Goal: Navigation & Orientation: Find specific page/section

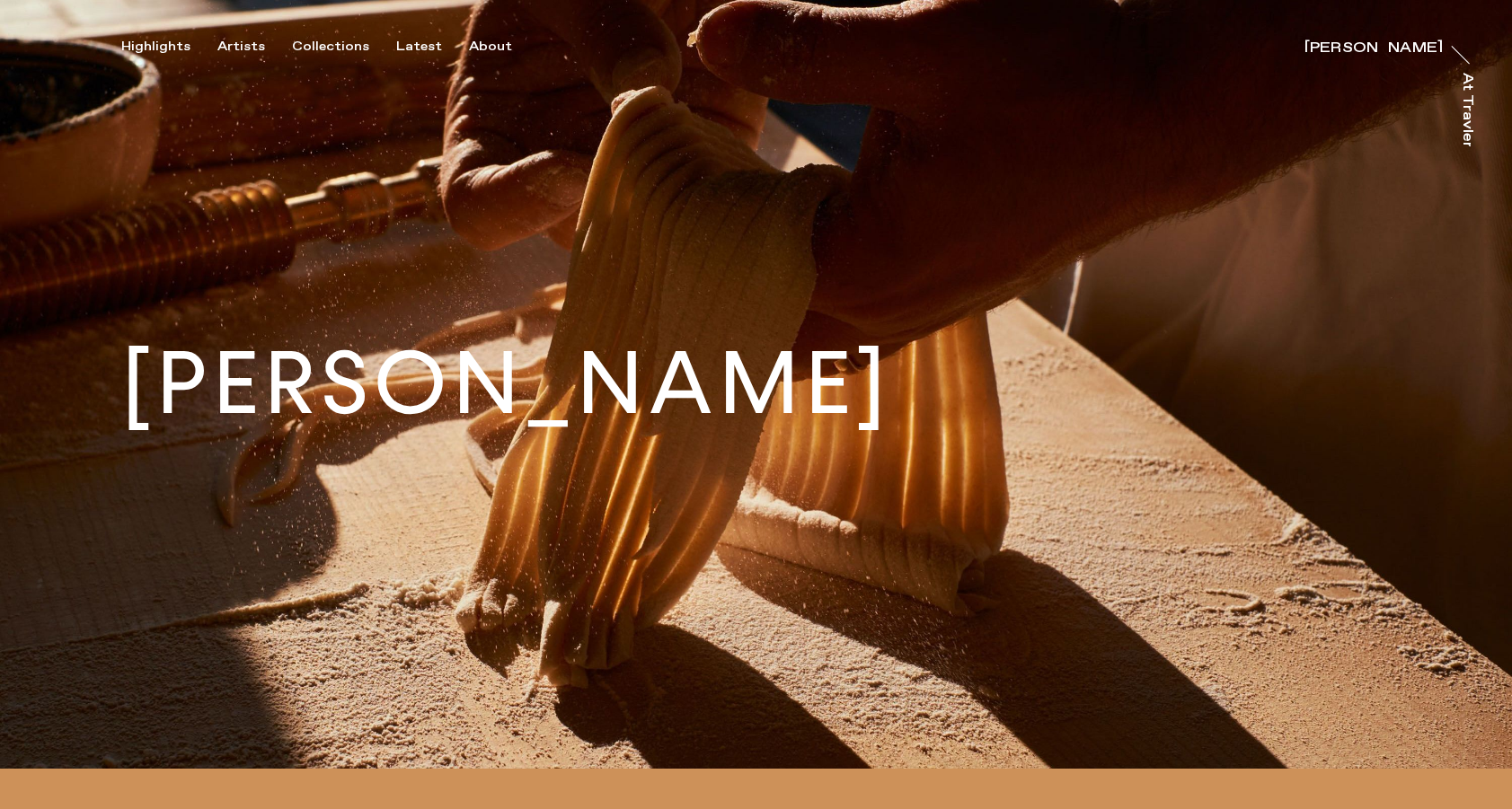
click at [278, 39] on button "Artists" at bounding box center [255, 46] width 74 height 16
click at [218, 46] on div "Artists" at bounding box center [241, 46] width 47 height 16
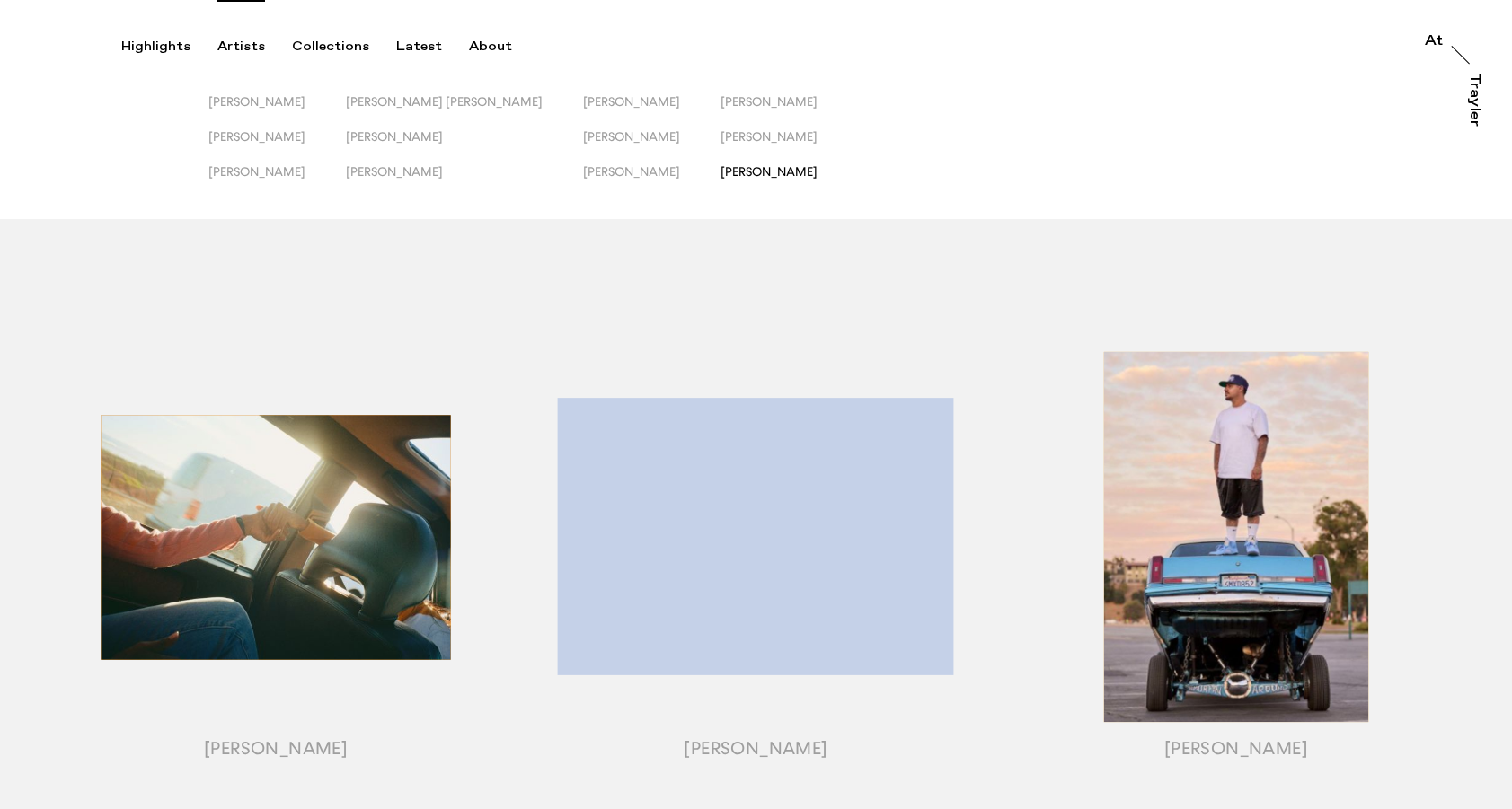
click at [739, 175] on span "[PERSON_NAME]" at bounding box center [768, 171] width 97 height 14
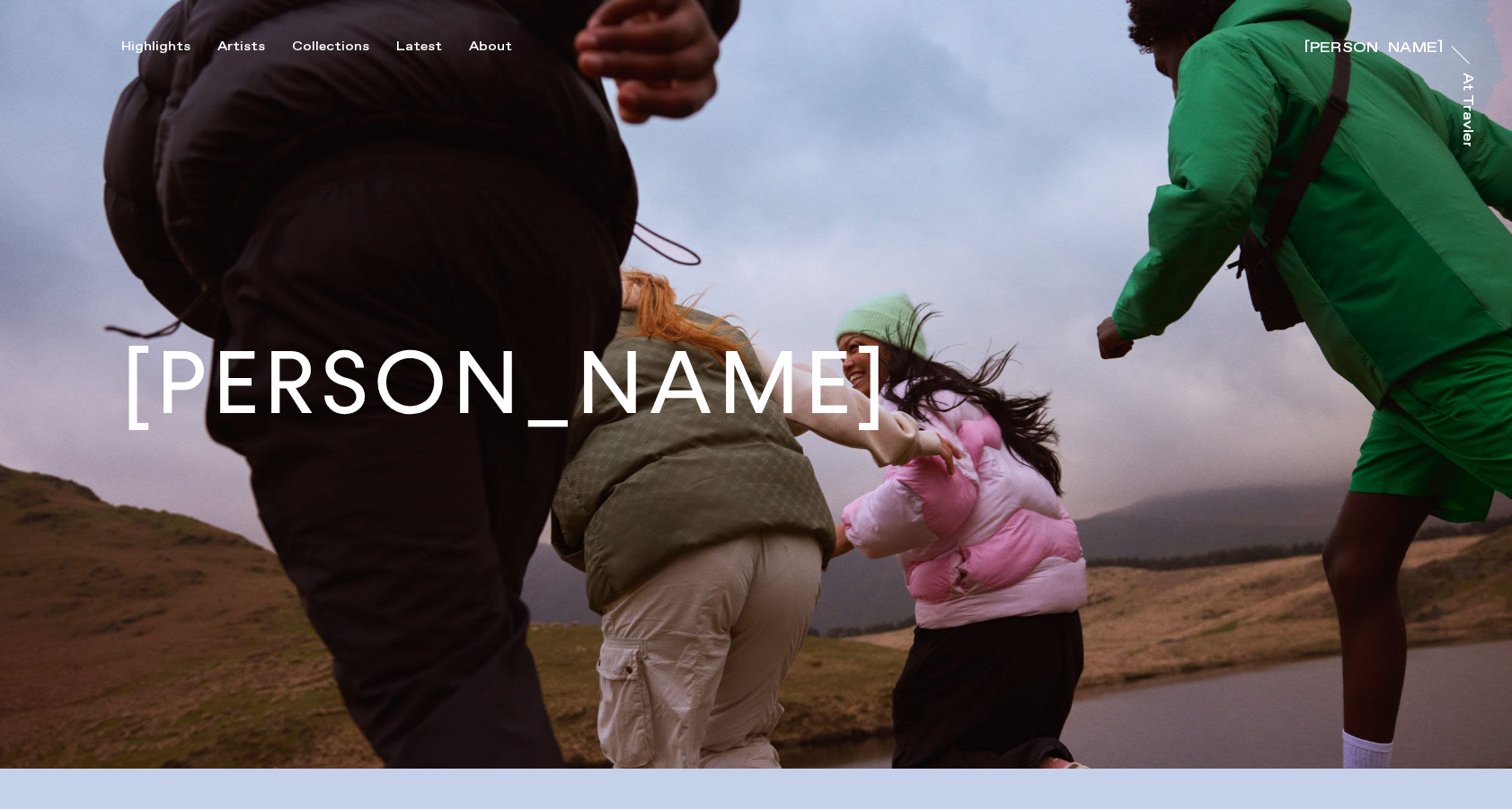
click at [402, 388] on h1 "[PERSON_NAME]" at bounding box center [506, 384] width 770 height 87
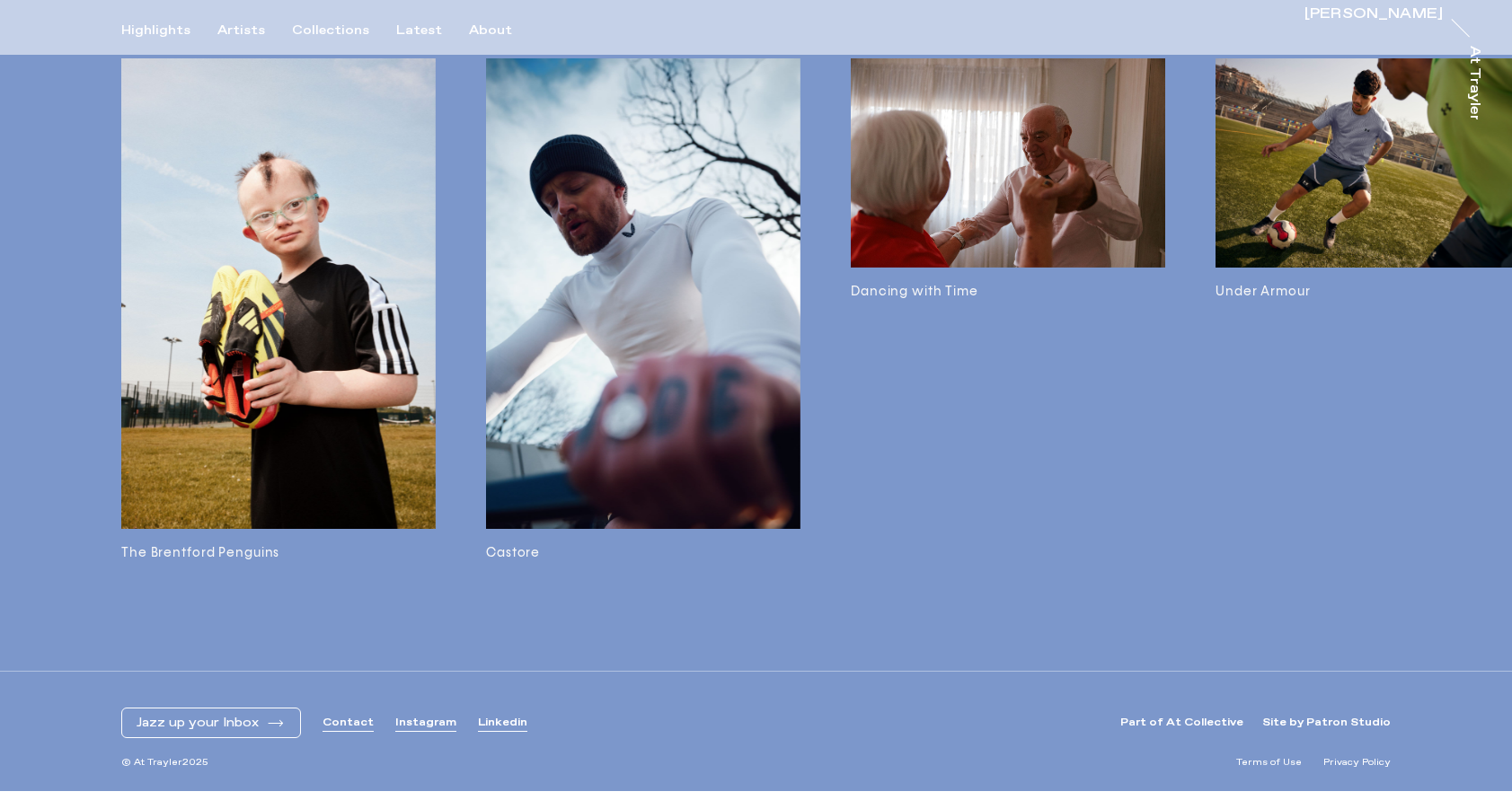
scroll to position [5079, 0]
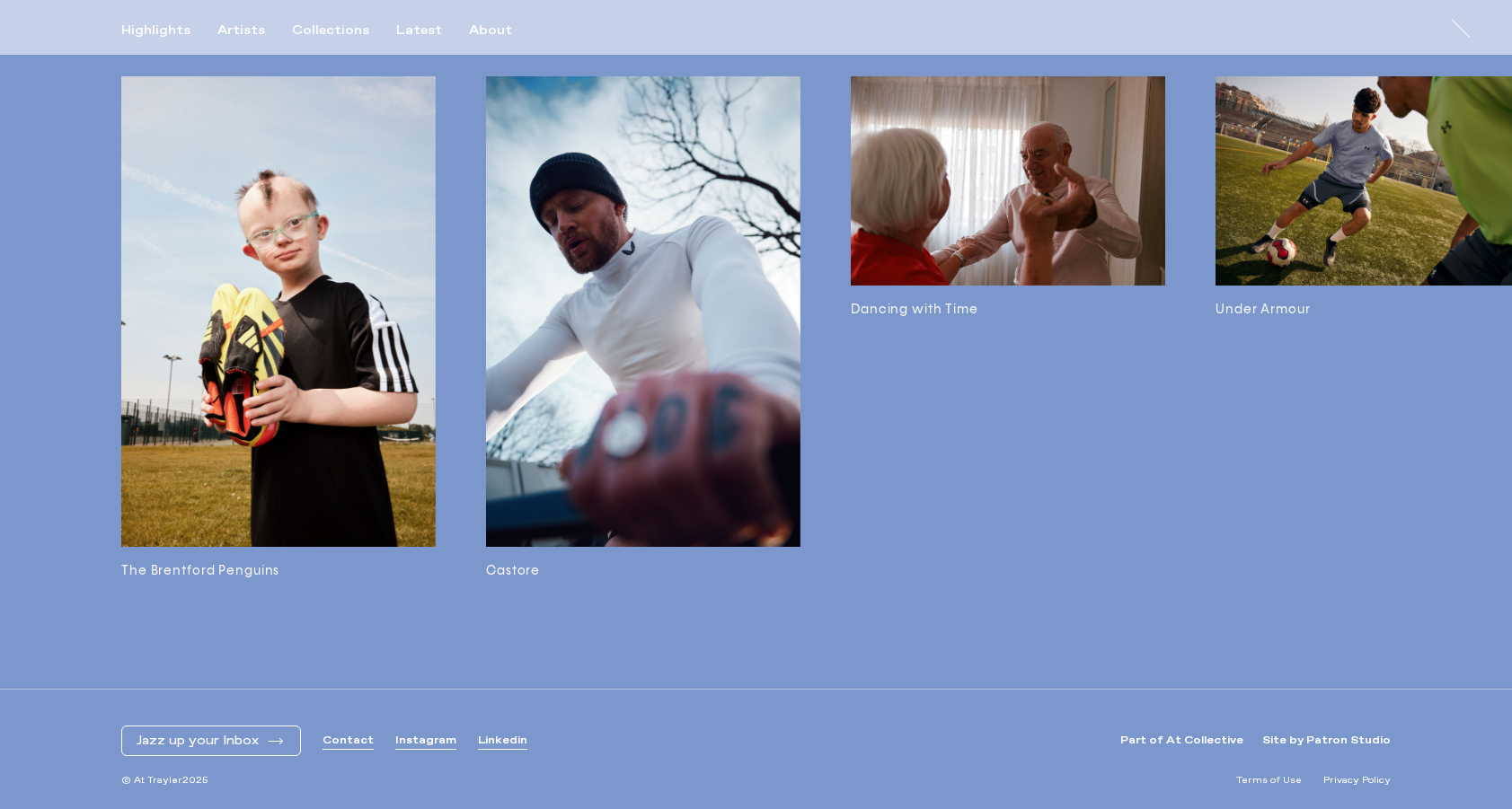
click at [423, 745] on link "Instagram" at bounding box center [425, 741] width 61 height 15
